Goal: Task Accomplishment & Management: Manage account settings

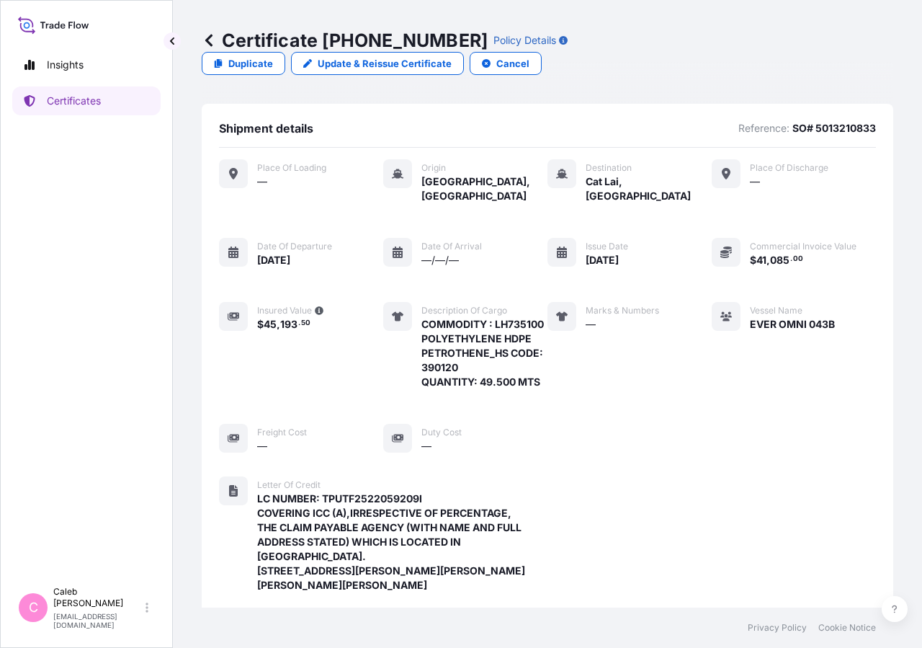
scroll to position [460, 0]
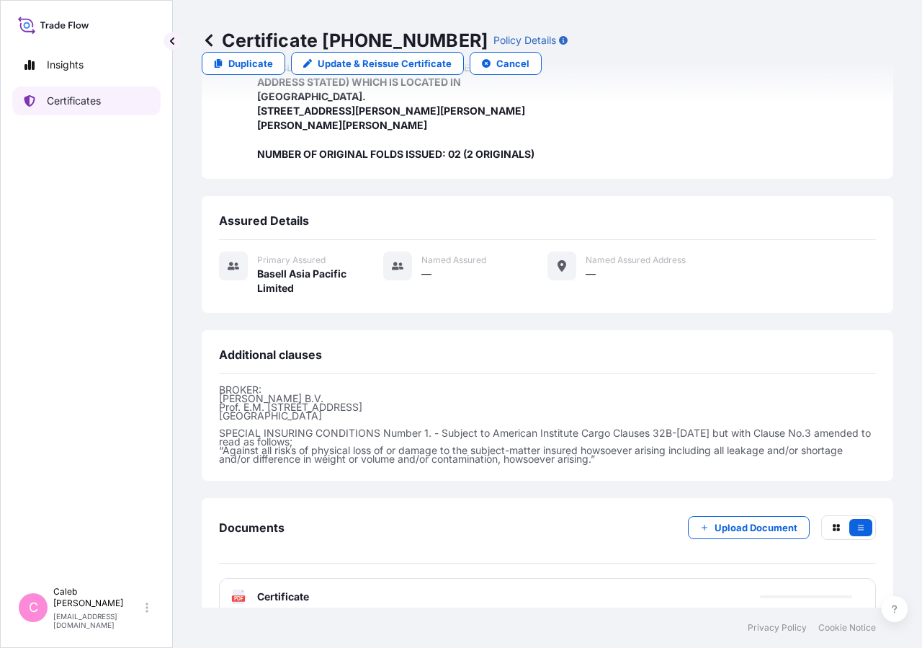
click at [83, 102] on p "Certificates" at bounding box center [74, 101] width 54 height 14
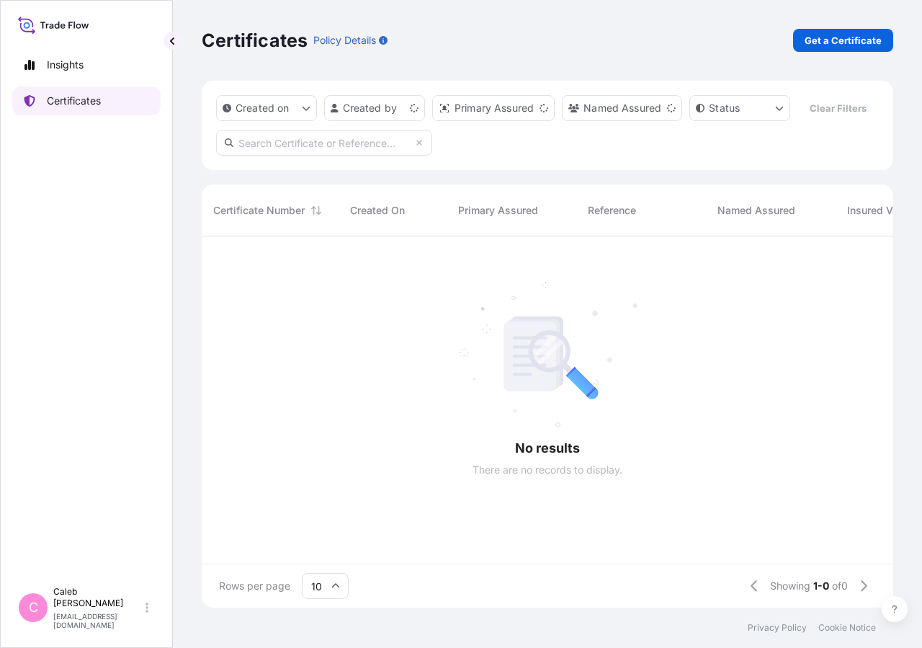
scroll to position [336, 679]
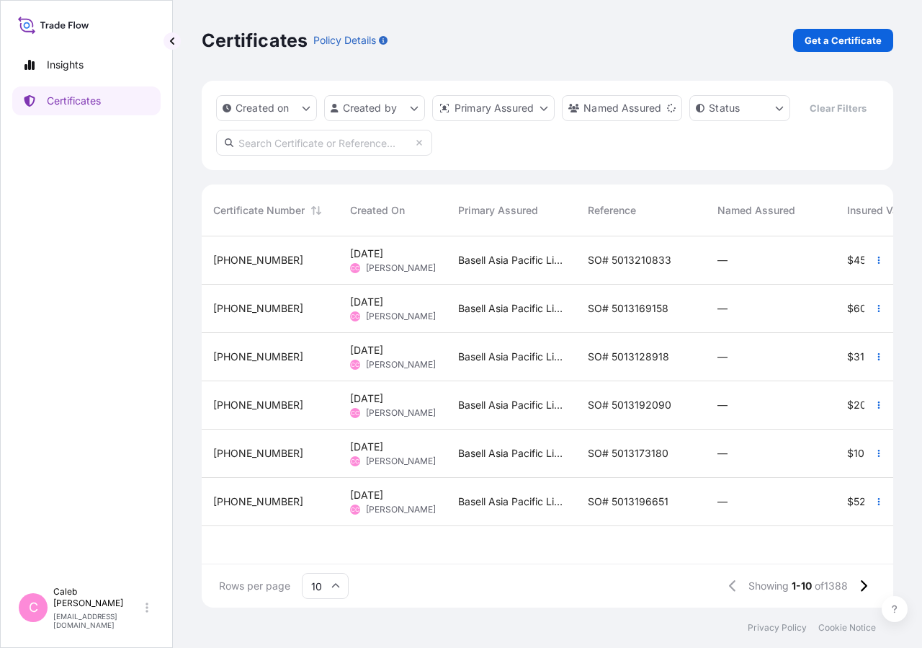
click at [303, 156] on input "text" at bounding box center [324, 143] width 216 height 26
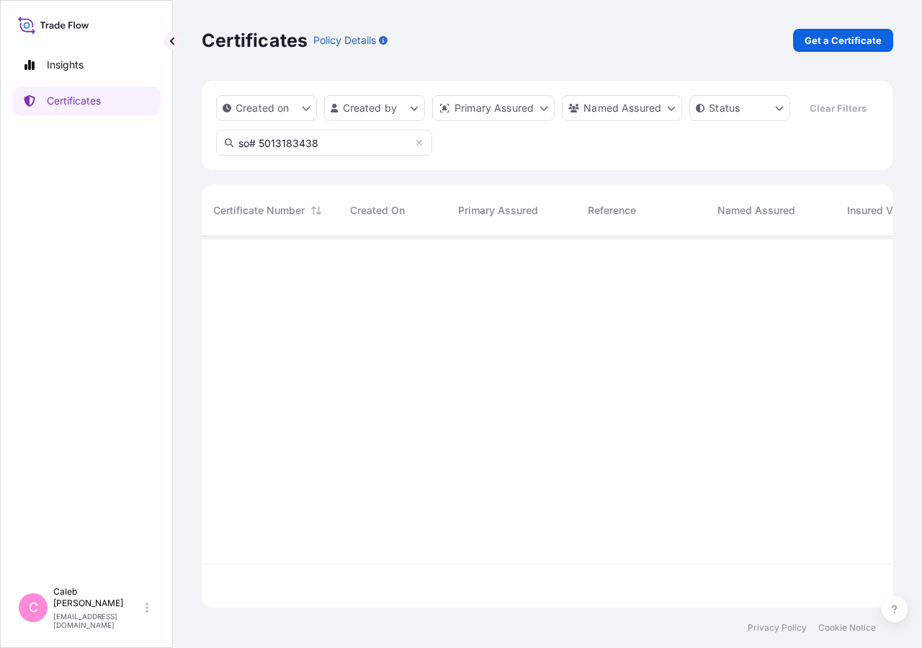
type input "so# 5013183438"
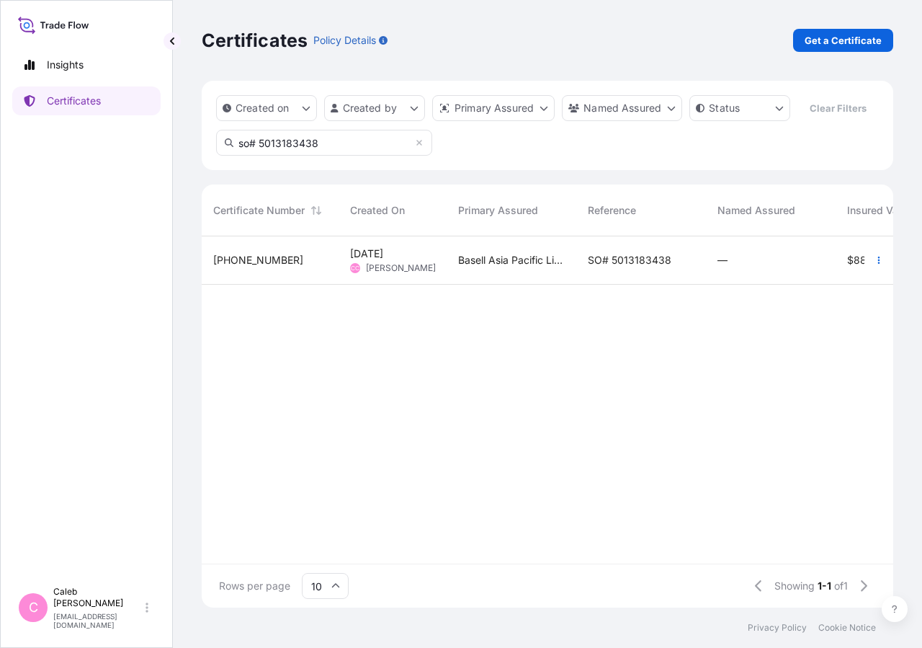
click at [616, 267] on span "SO# 5013183438" at bounding box center [630, 260] width 84 height 14
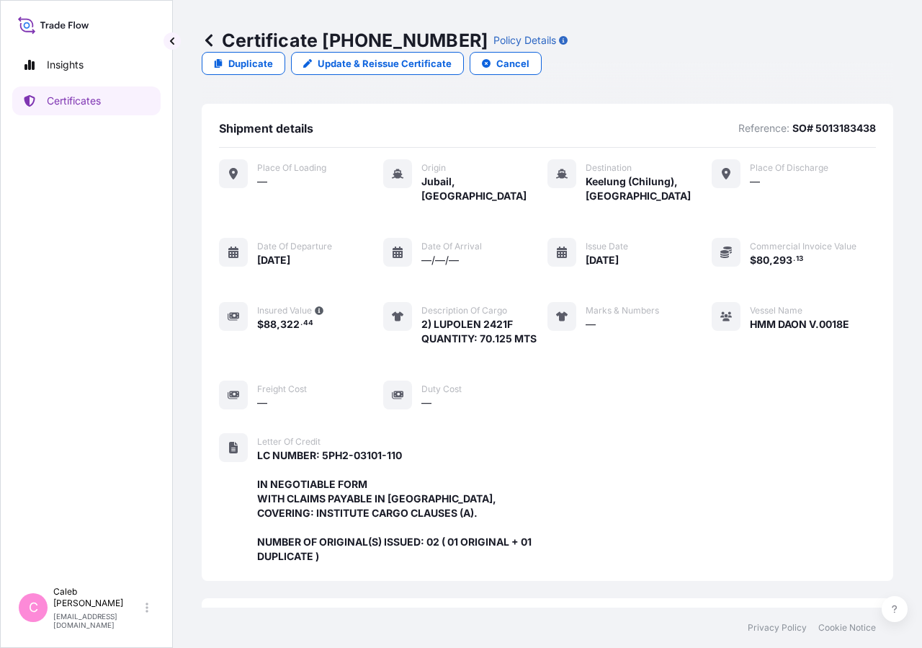
scroll to position [402, 0]
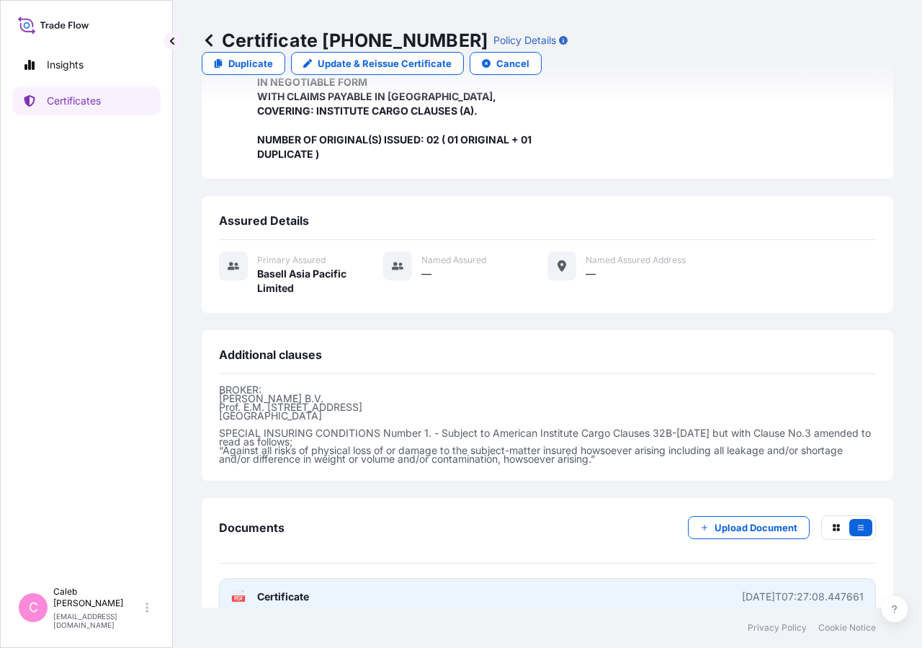
click at [288, 589] on span "Certificate" at bounding box center [283, 596] width 52 height 14
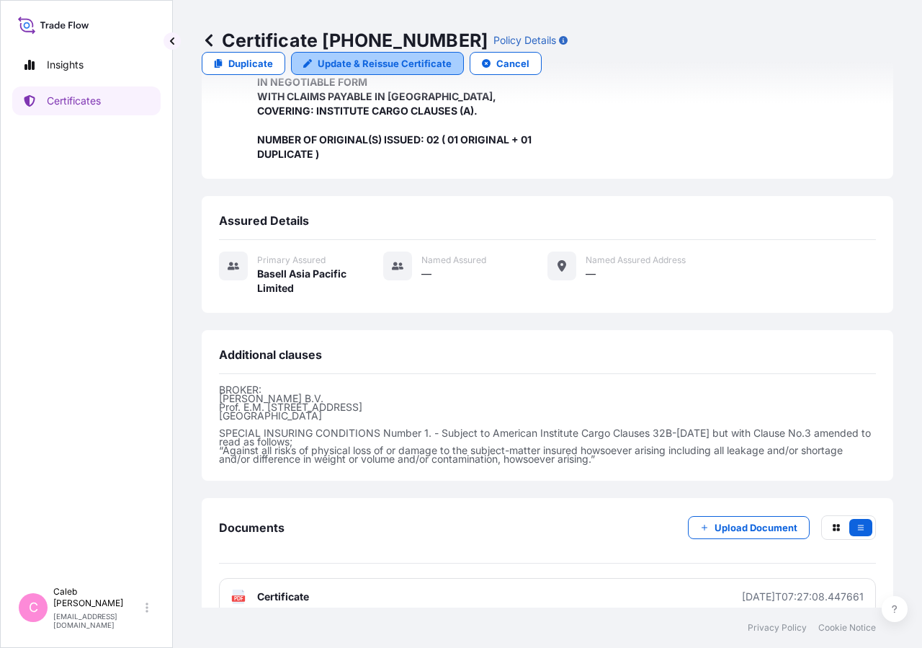
click at [452, 56] on p "Update & Reissue Certificate" at bounding box center [385, 63] width 134 height 14
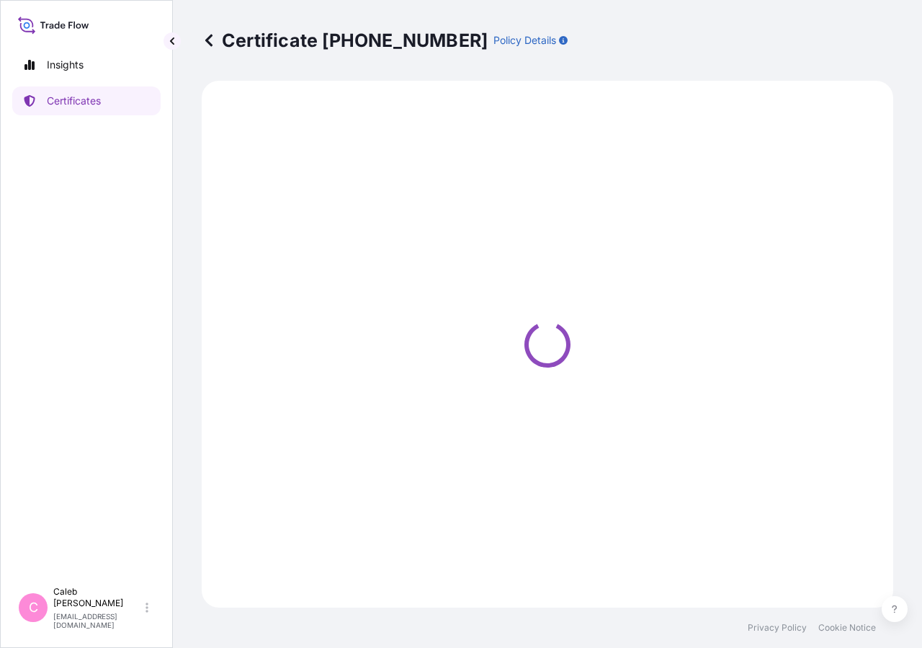
select select "Sea"
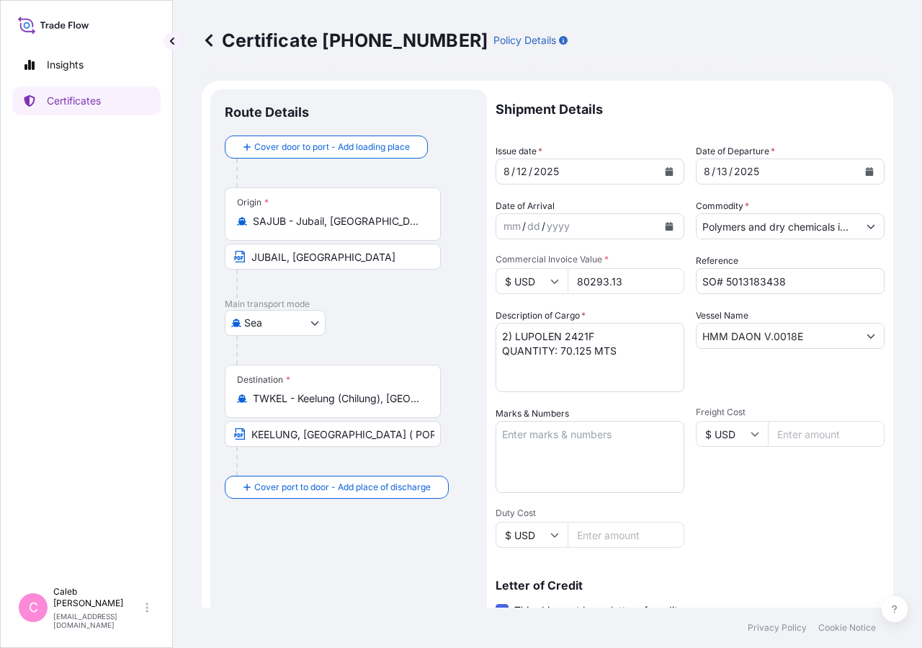
select select "32034"
click at [866, 174] on icon "Calendar" at bounding box center [870, 171] width 8 height 9
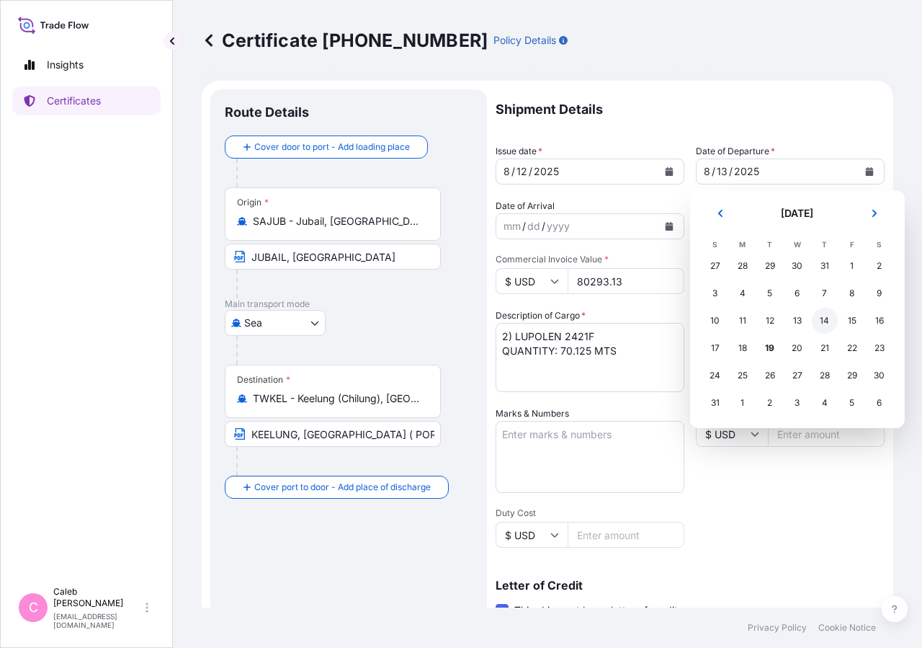
click at [823, 321] on div "14" at bounding box center [825, 321] width 26 height 26
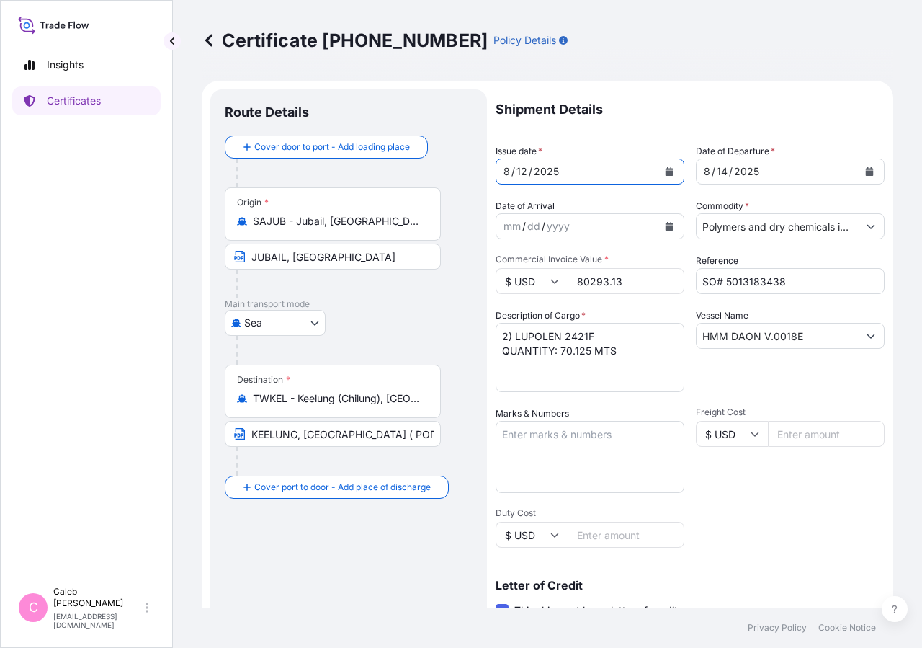
click at [658, 173] on button "Calendar" at bounding box center [669, 171] width 23 height 23
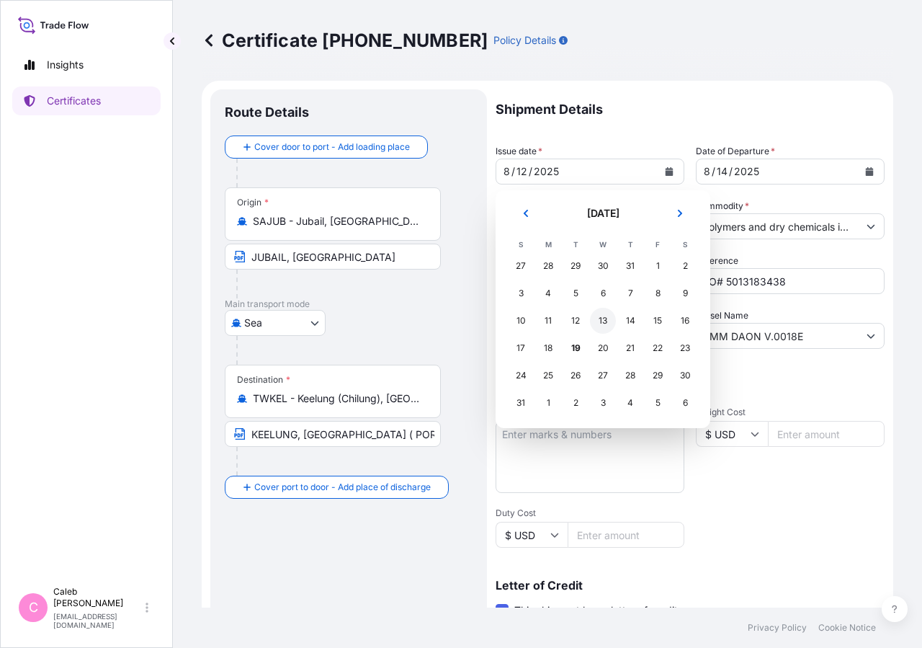
click at [600, 321] on div "13" at bounding box center [603, 321] width 26 height 26
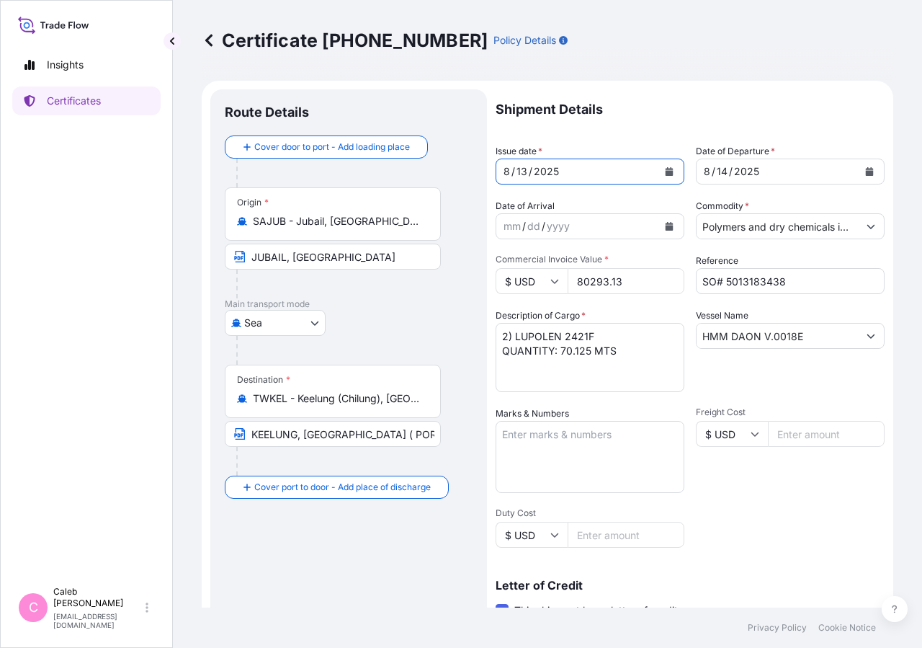
click at [389, 431] on input "KEELUNG, [GEOGRAPHIC_DATA] ( PORT OF DISCHARGE: [GEOGRAPHIC_DATA], [GEOGRAPHIC_…" at bounding box center [333, 434] width 216 height 26
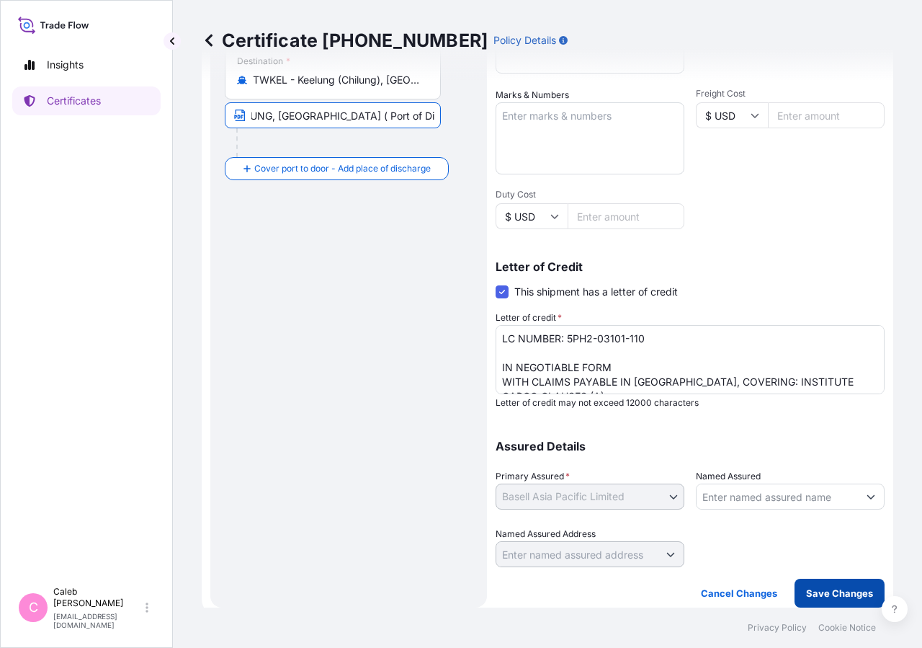
type input "KEELUNG, [GEOGRAPHIC_DATA] ( Port of Discharge: [GEOGRAPHIC_DATA], [GEOGRAPHIC_…"
click at [833, 595] on p "Save Changes" at bounding box center [839, 593] width 67 height 14
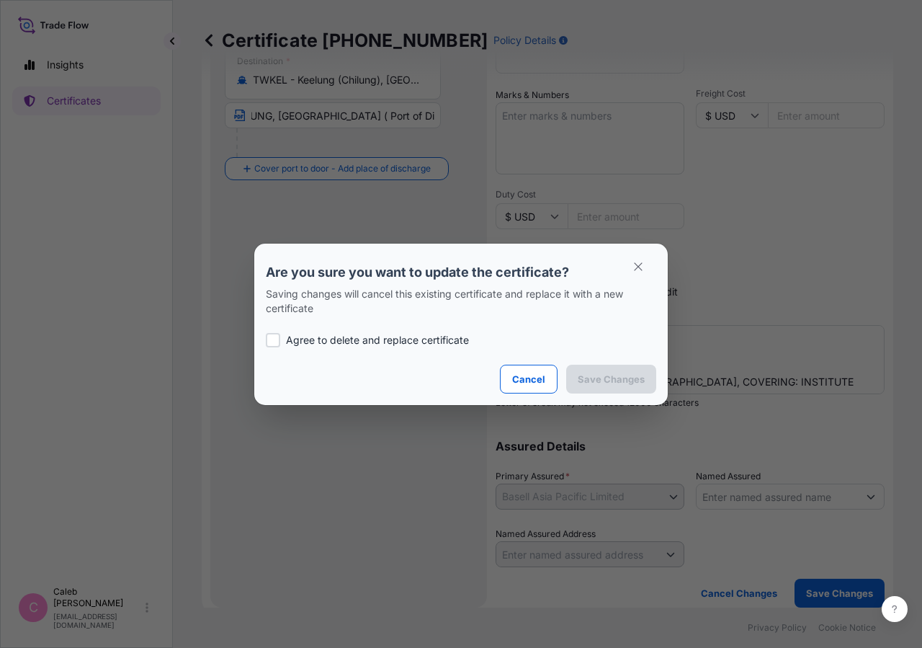
click at [282, 341] on label "Agree to delete and replace certificate" at bounding box center [461, 340] width 391 height 14
checkbox input "true"
click at [565, 378] on div "Cancel Save Changes" at bounding box center [461, 379] width 391 height 29
click at [610, 376] on p "Save Changes" at bounding box center [611, 379] width 67 height 14
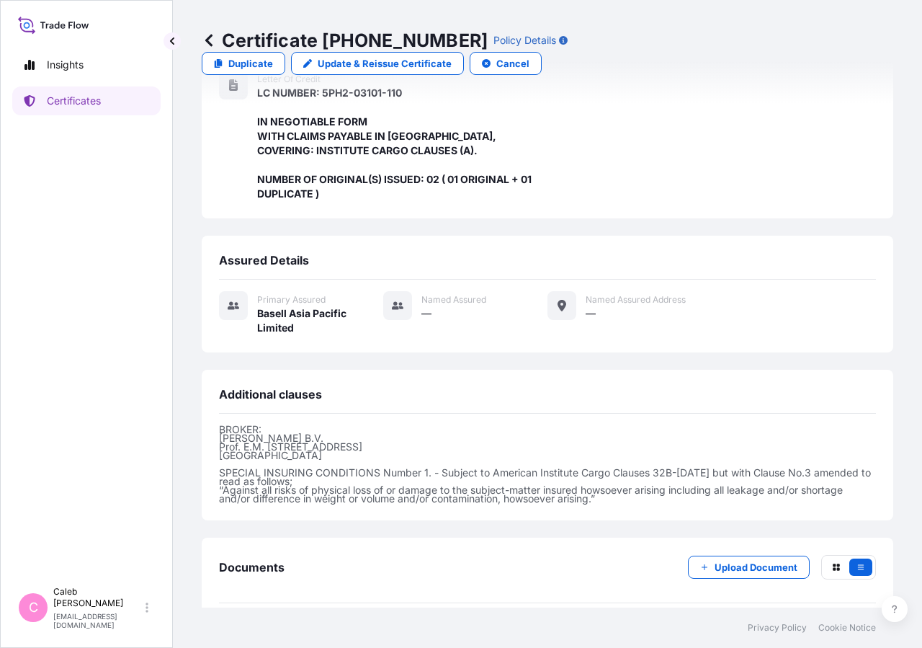
scroll to position [402, 0]
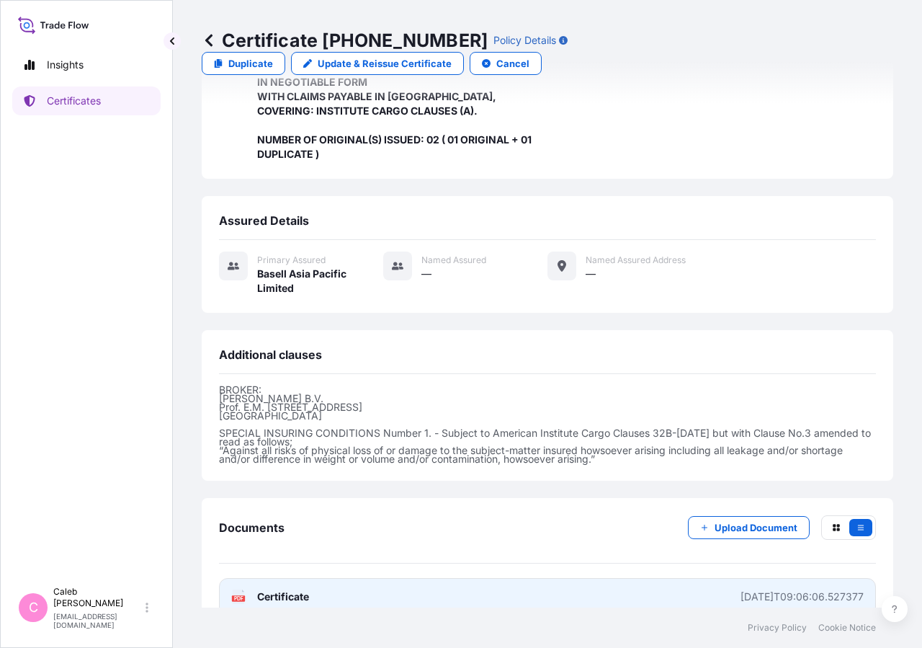
click at [276, 589] on span "Certificate" at bounding box center [283, 596] width 52 height 14
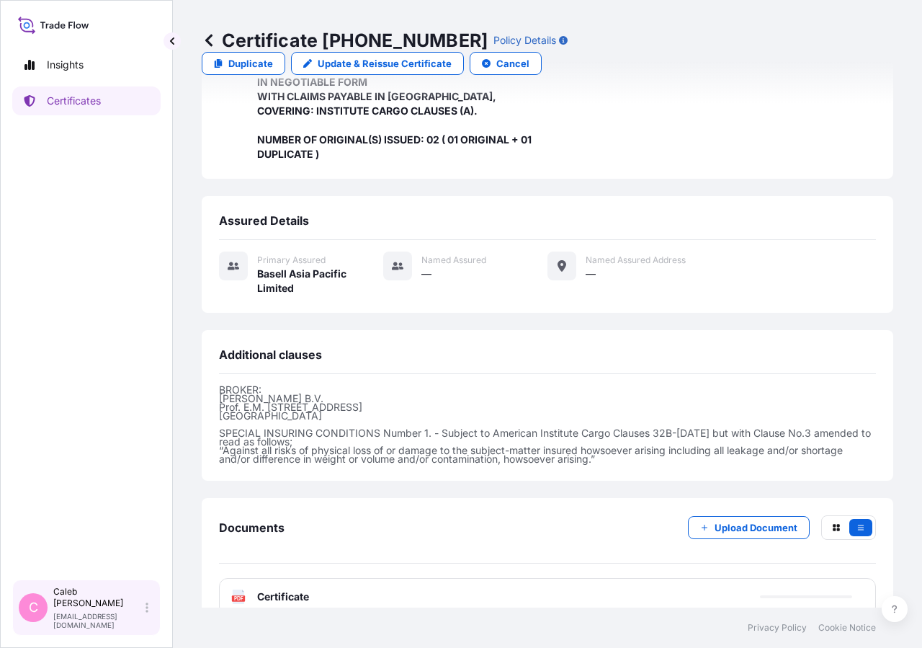
click at [53, 617] on div "C [PERSON_NAME] [EMAIL_ADDRESS][DOMAIN_NAME]" at bounding box center [86, 607] width 135 height 43
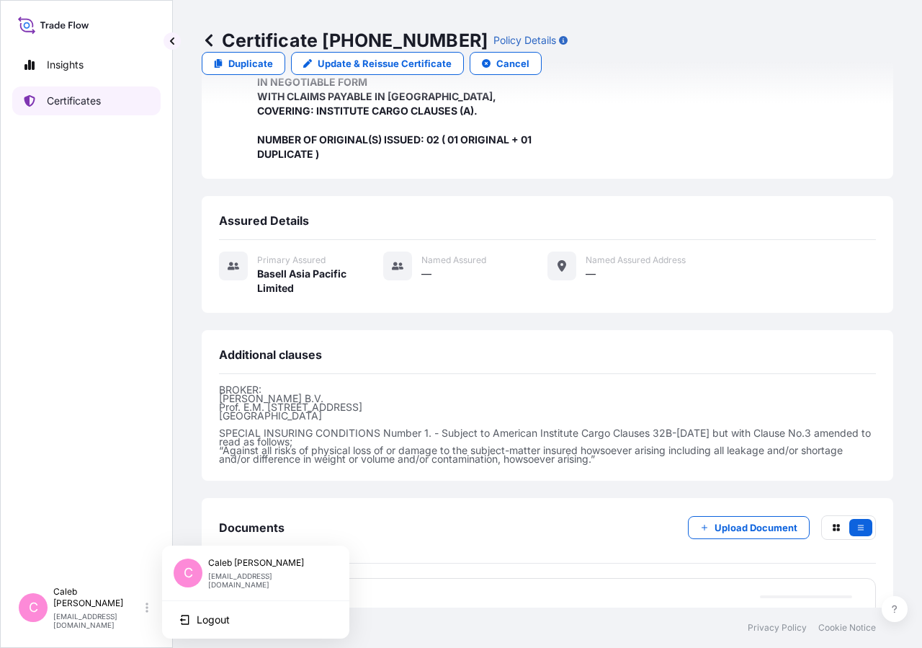
click at [89, 104] on p "Certificates" at bounding box center [74, 101] width 54 height 14
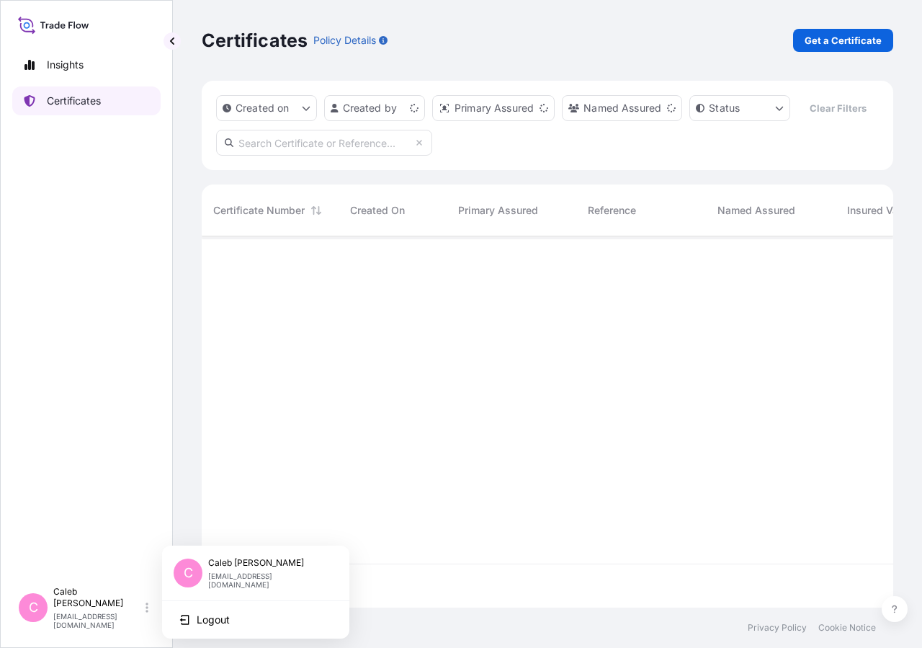
scroll to position [336, 679]
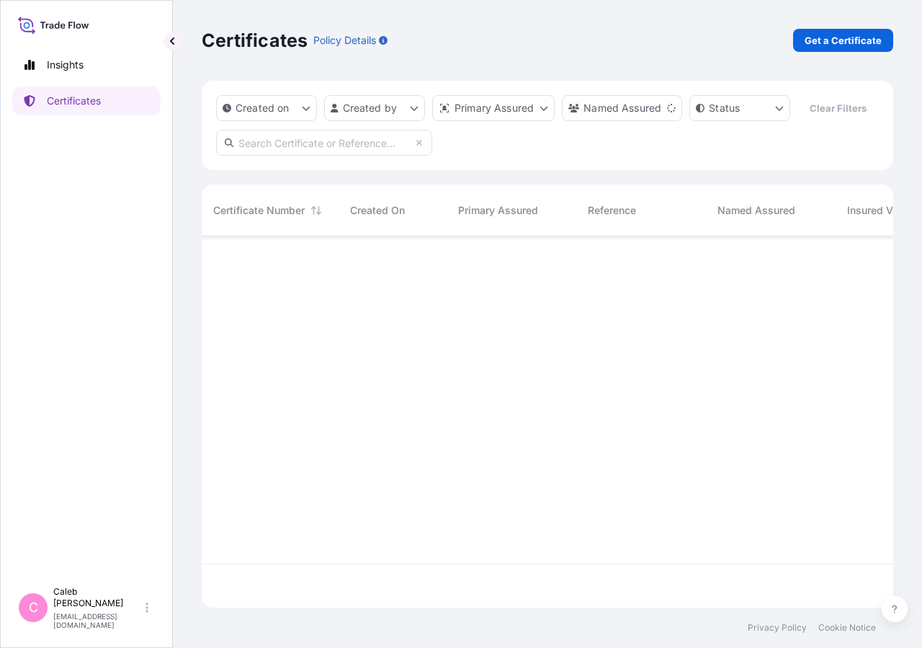
click at [264, 156] on input "text" at bounding box center [324, 143] width 216 height 26
type input "so# 5013183437"
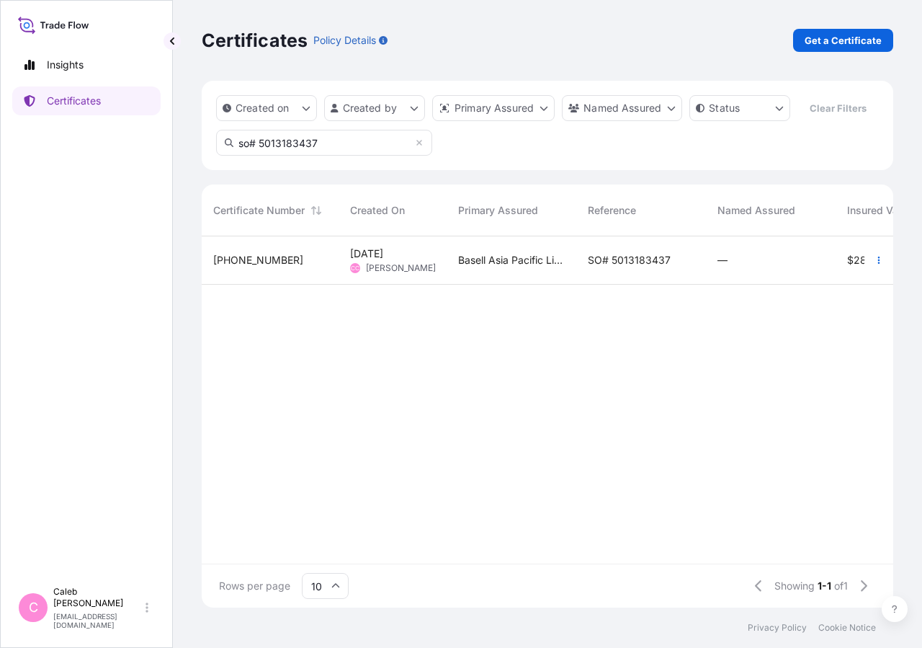
click at [517, 267] on span "Basell Asia Pacific Limited" at bounding box center [511, 260] width 107 height 14
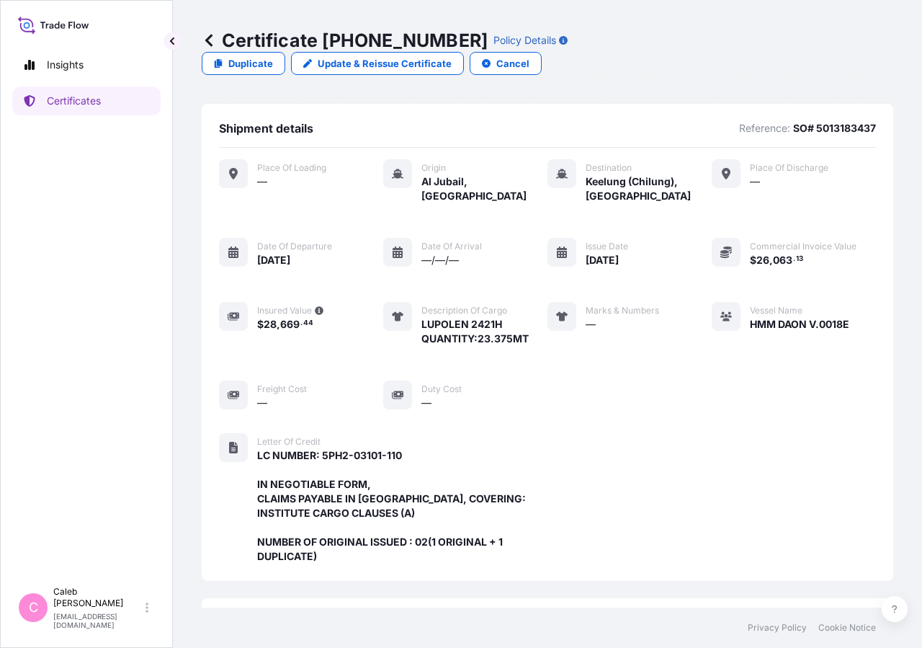
click at [723, 53] on div "Certificate [PHONE_NUMBER] Policy Details Duplicate Update & Reissue Certificat…" at bounding box center [548, 52] width 692 height 104
click at [452, 56] on p "Update & Reissue Certificate" at bounding box center [385, 63] width 134 height 14
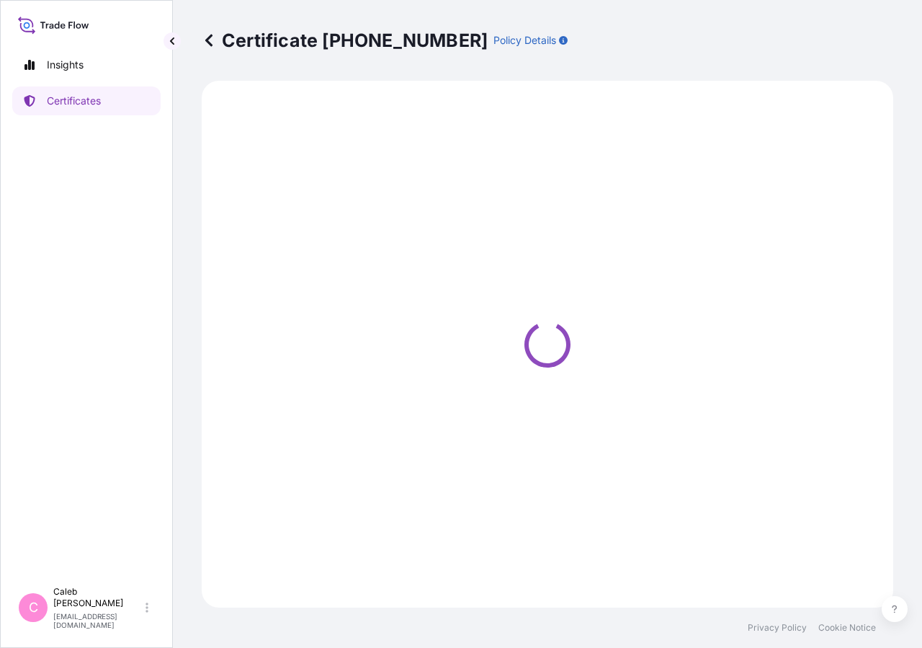
select select "Sea"
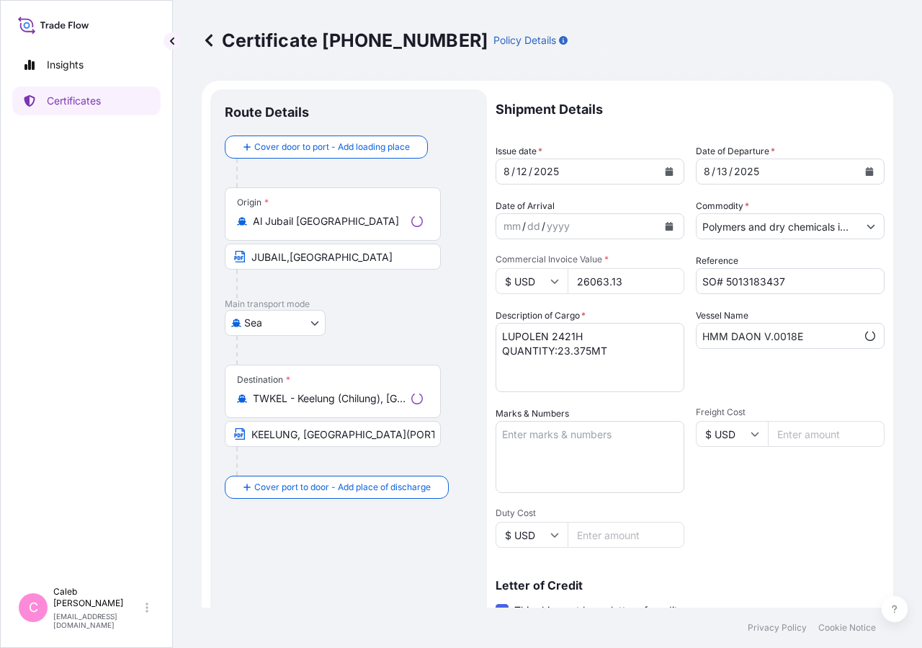
scroll to position [0, 25]
select select "32034"
click at [826, 177] on div "[DATE]" at bounding box center [777, 172] width 161 height 26
click at [865, 170] on icon "Calendar" at bounding box center [869, 171] width 9 height 9
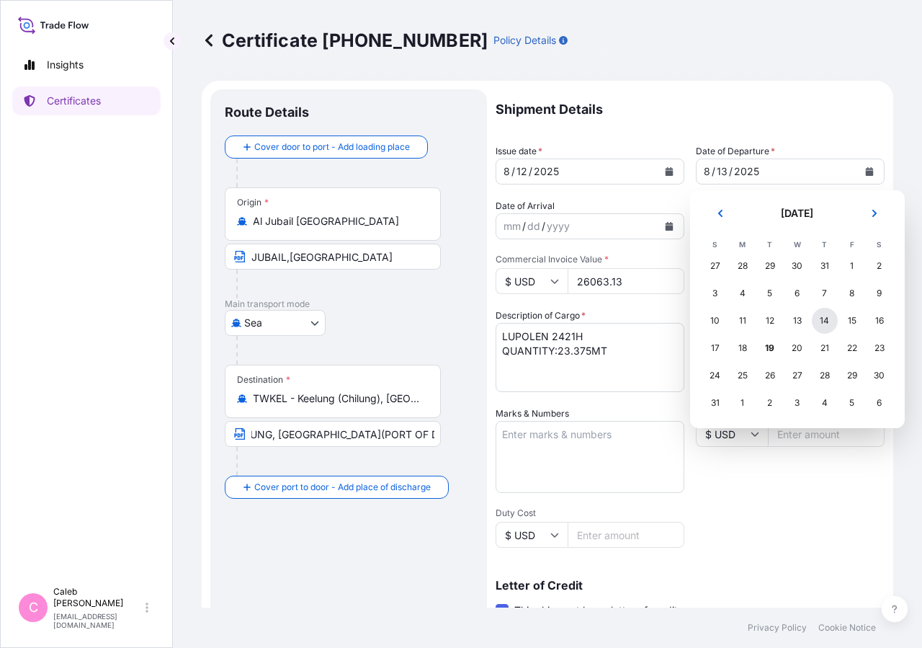
click at [826, 321] on div "14" at bounding box center [825, 321] width 26 height 26
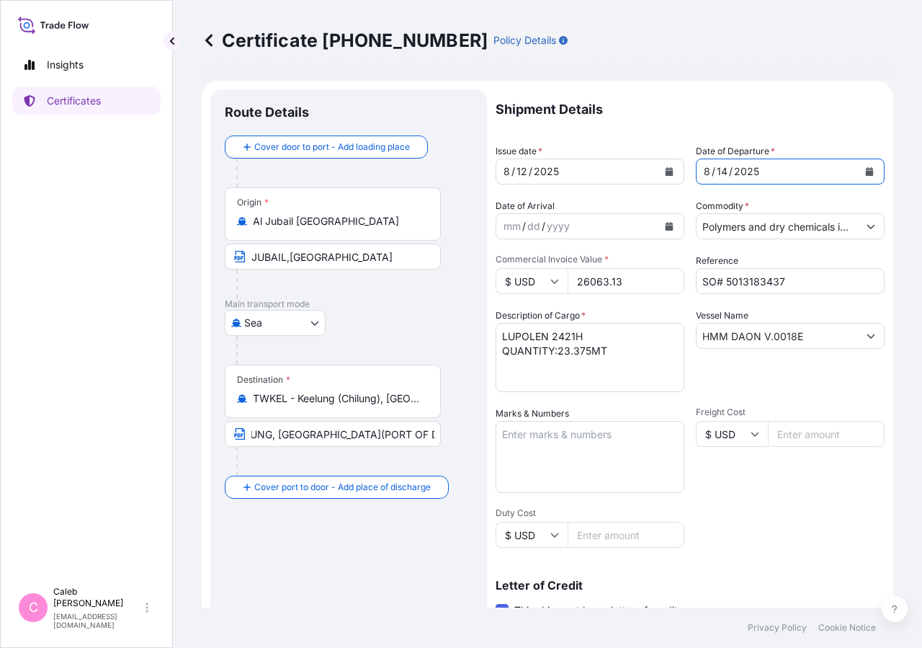
click at [669, 169] on button "Calendar" at bounding box center [669, 171] width 23 height 23
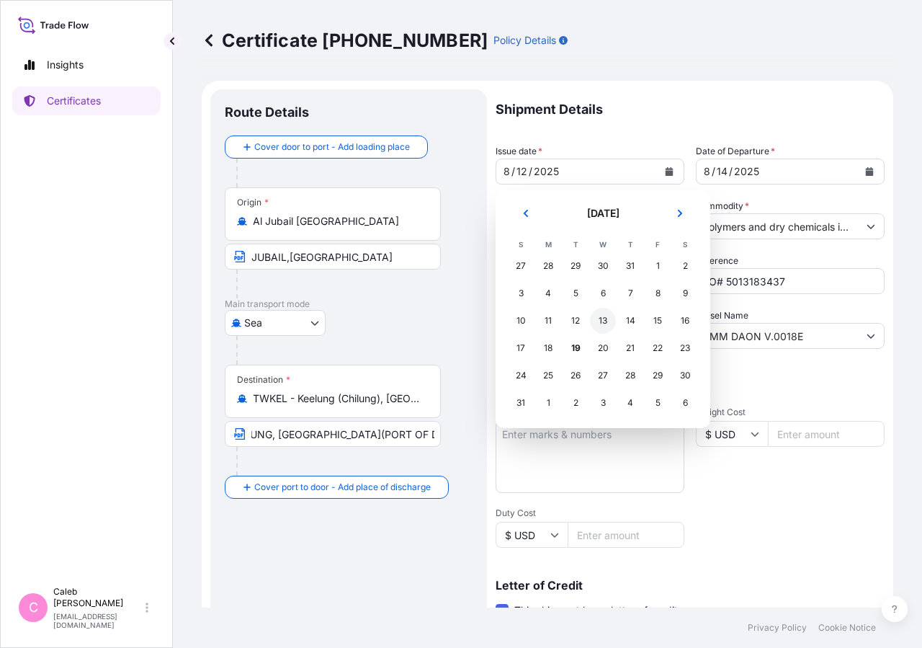
click at [599, 317] on div "13" at bounding box center [603, 321] width 26 height 26
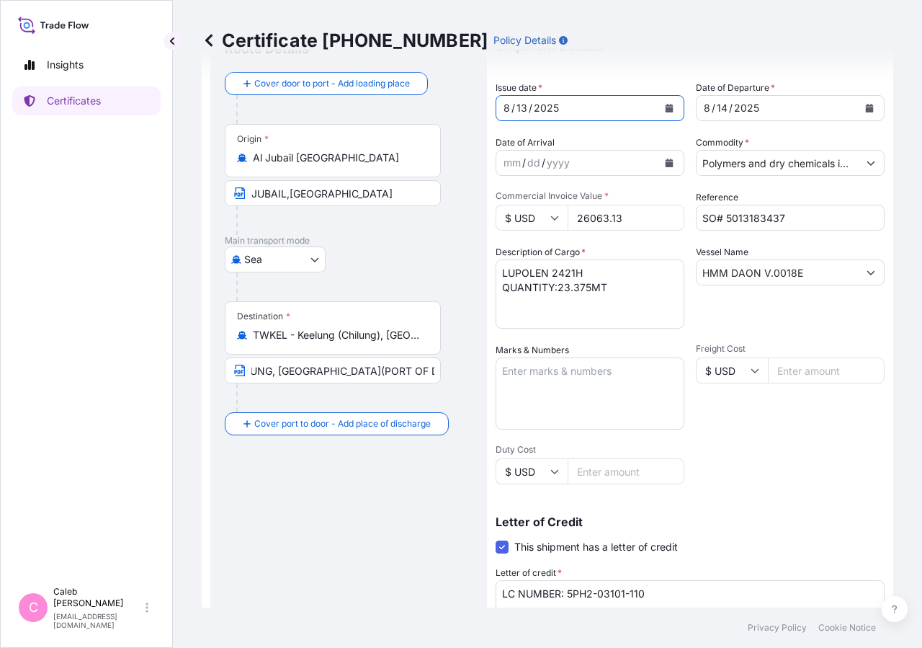
scroll to position [318, 0]
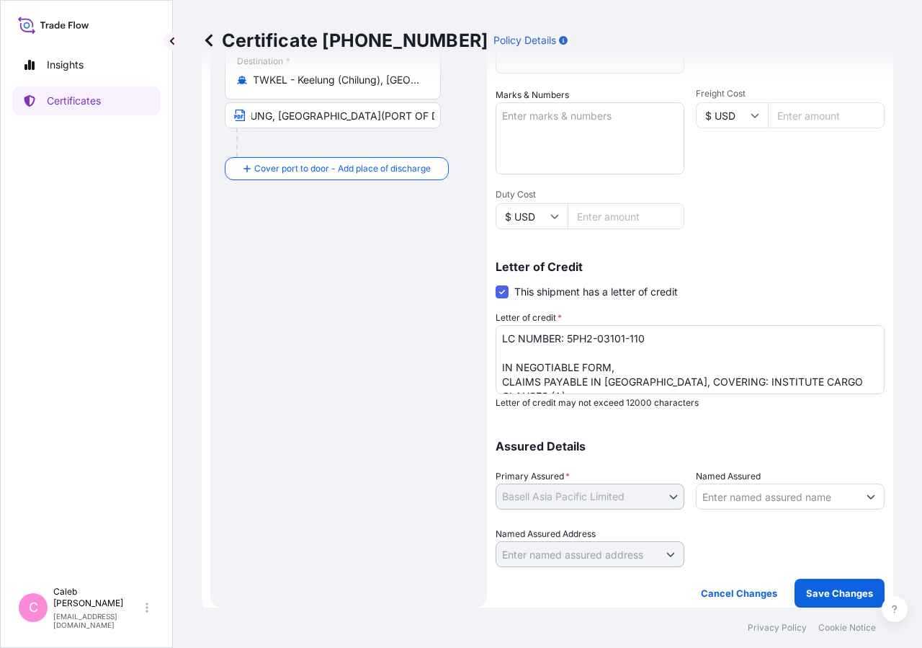
click at [377, 120] on input "KEELUNG, [GEOGRAPHIC_DATA](PORT OF DISCHARGE: [GEOGRAPHIC_DATA], [GEOGRAPHIC_DA…" at bounding box center [333, 115] width 216 height 26
click at [343, 116] on input "KEELUNG, [GEOGRAPHIC_DATA](PORT OF DISCHARGE: [GEOGRAPHIC_DATA], [GEOGRAPHIC_DA…" at bounding box center [333, 115] width 216 height 26
type input "KEELUNG, [GEOGRAPHIC_DATA](Port of Discharge: [GEOGRAPHIC_DATA], [GEOGRAPHIC_DA…"
click at [817, 606] on button "Save Changes" at bounding box center [840, 593] width 90 height 29
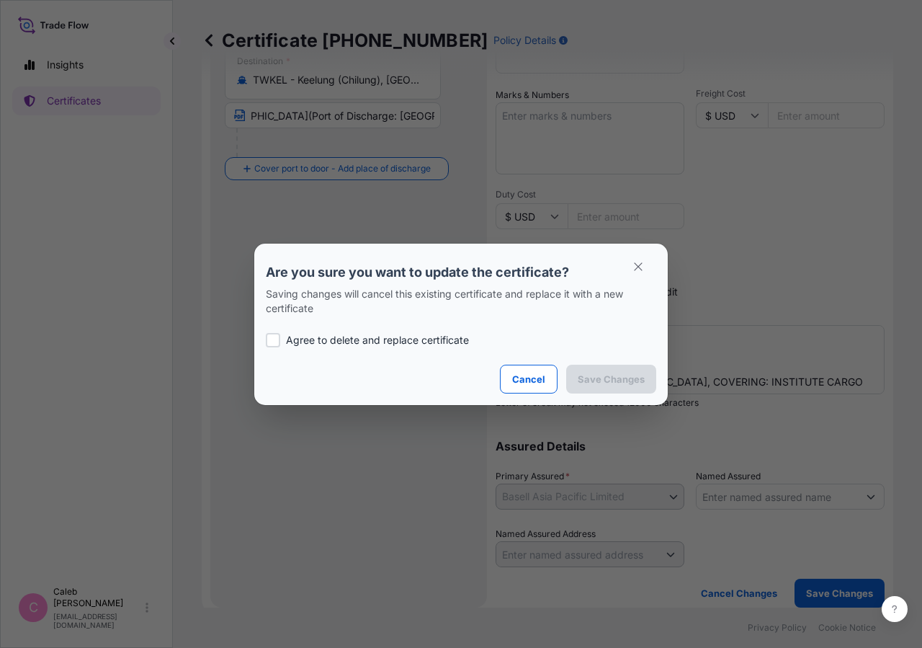
click at [292, 342] on p "Agree to delete and replace certificate" at bounding box center [377, 340] width 183 height 14
checkbox input "true"
click at [609, 380] on p "Save Changes" at bounding box center [611, 379] width 67 height 14
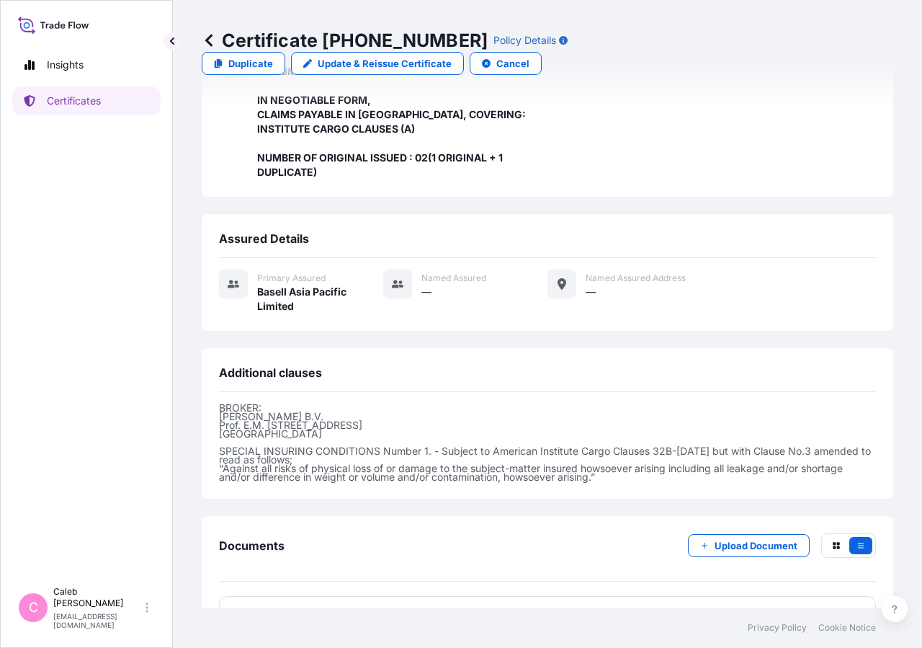
scroll to position [402, 0]
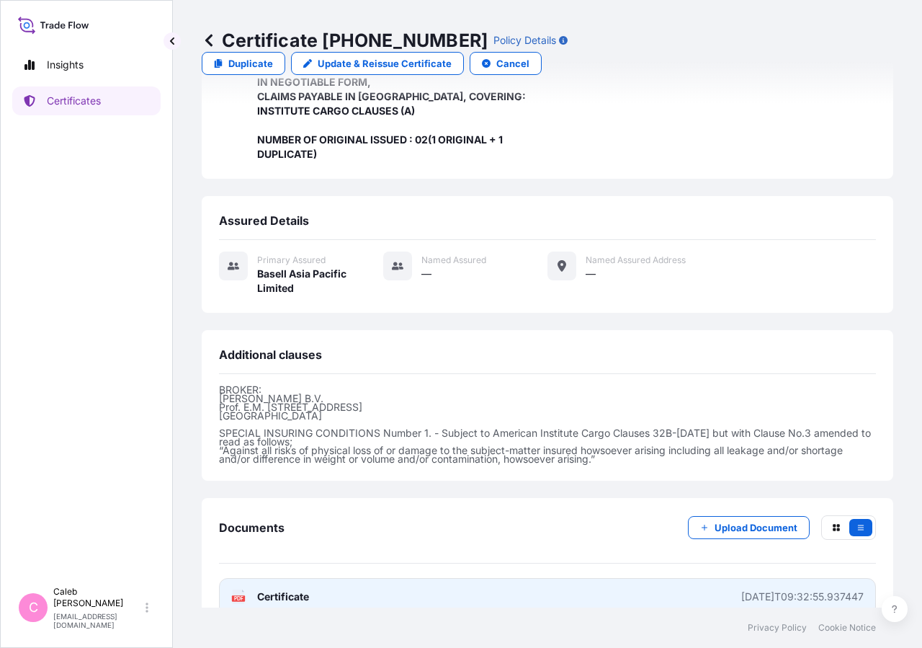
click at [299, 589] on span "Certificate" at bounding box center [283, 596] width 52 height 14
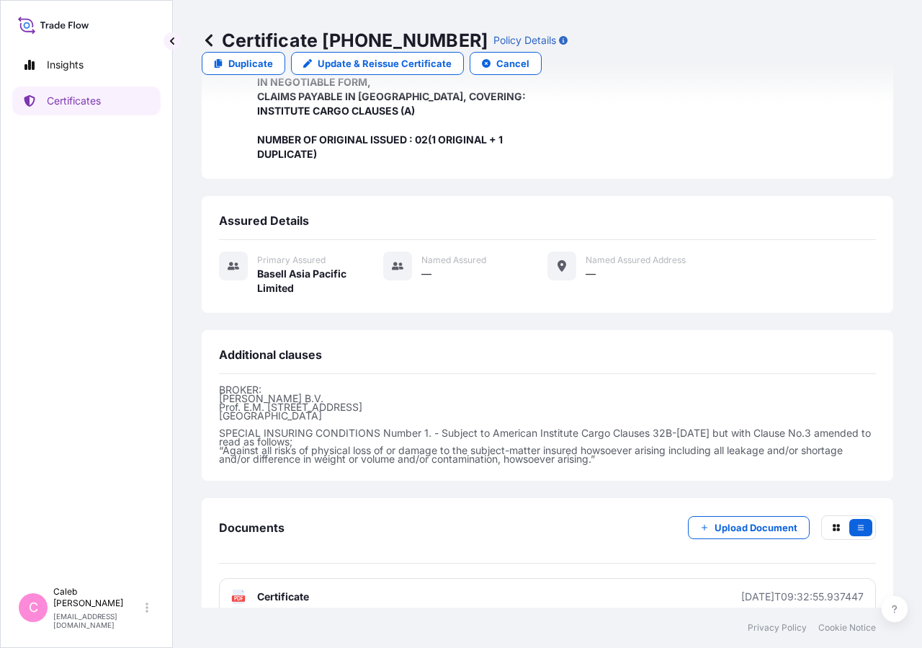
scroll to position [0, 0]
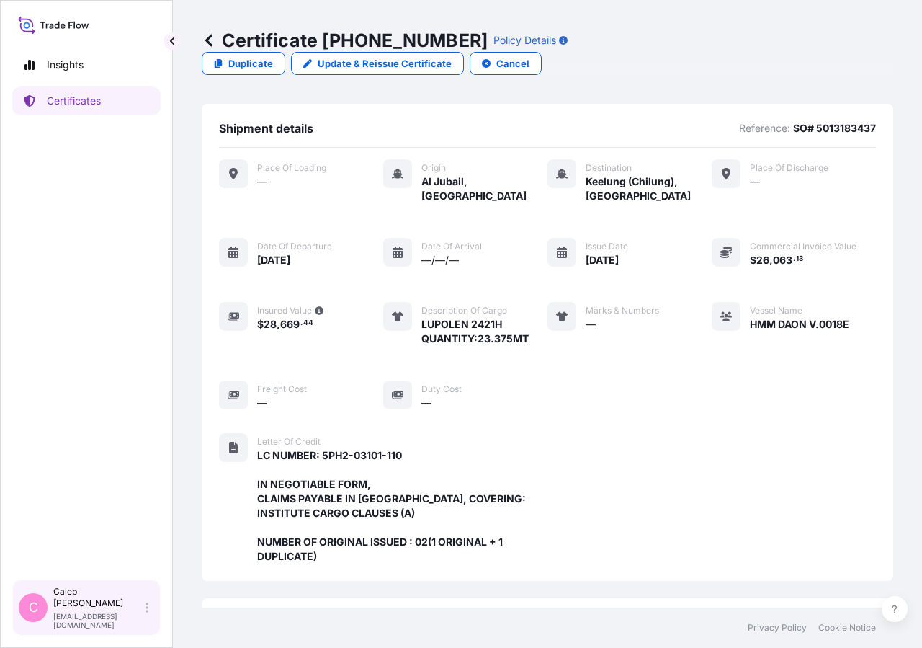
click at [79, 609] on p "[PERSON_NAME]" at bounding box center [97, 597] width 89 height 23
